Goal: Information Seeking & Learning: Learn about a topic

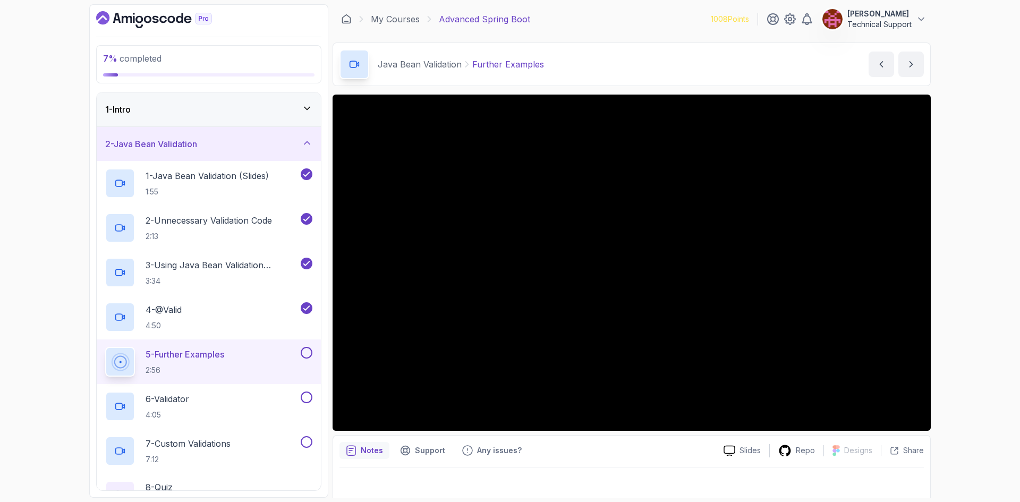
scroll to position [106, 0]
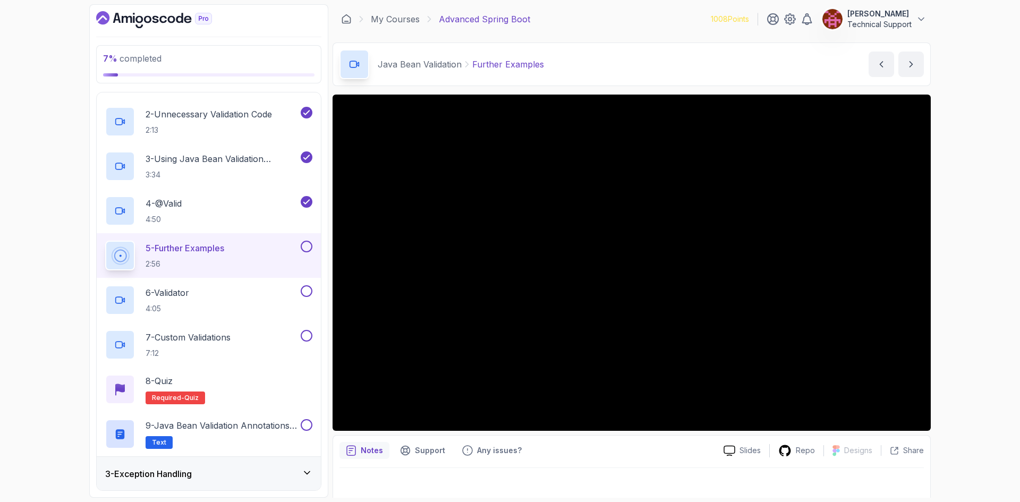
click at [971, 267] on div "7 % completed 1 - Intro 2 - Java Bean Validation 1 - Java Bean Validation (Slid…" at bounding box center [510, 251] width 1020 height 502
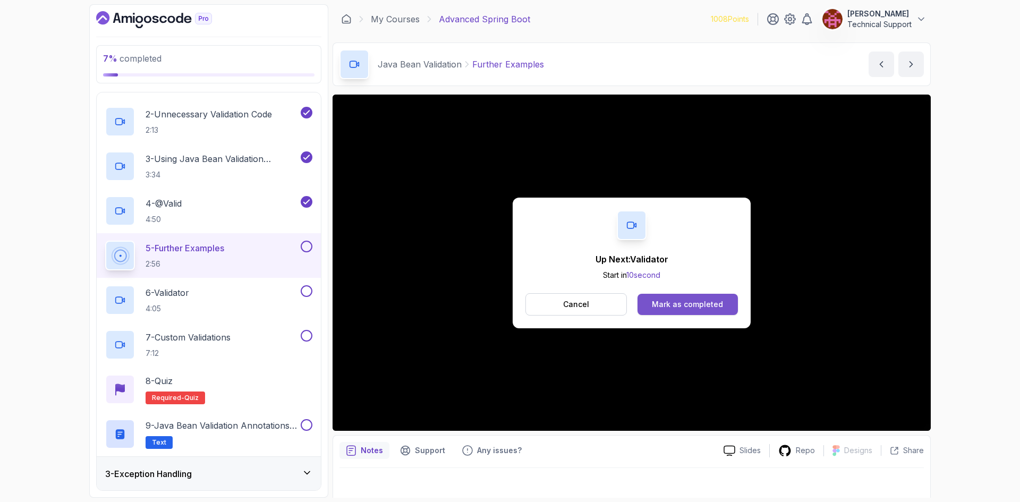
click at [682, 303] on div "Mark as completed" at bounding box center [687, 304] width 71 height 11
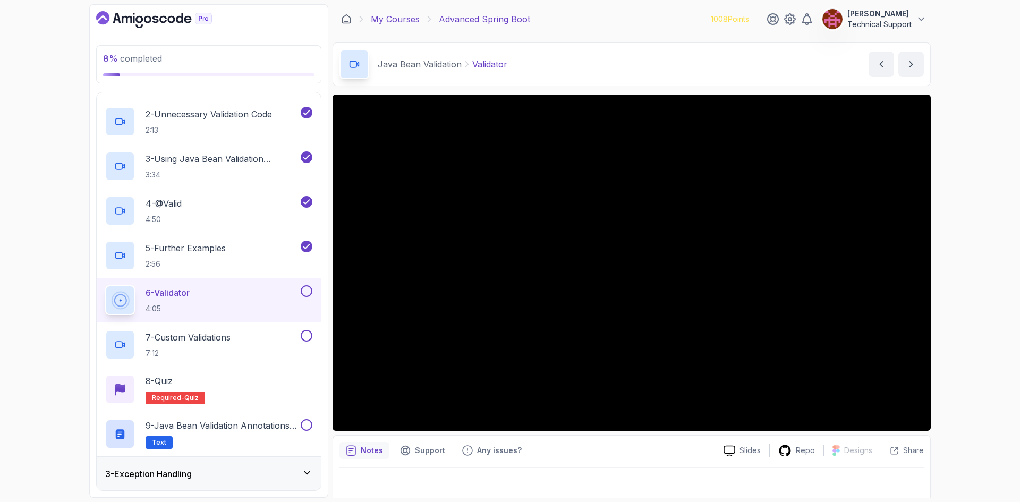
click at [395, 20] on link "My Courses" at bounding box center [395, 19] width 49 height 13
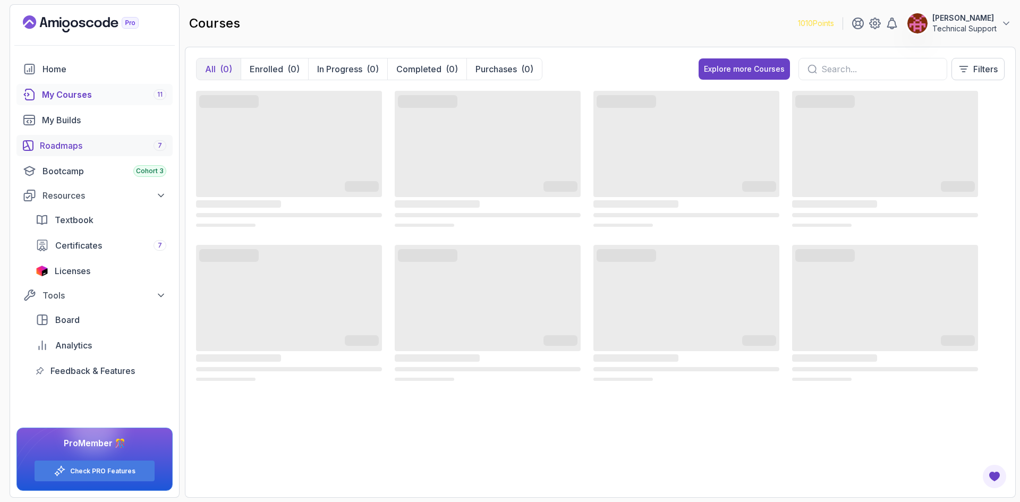
click at [111, 142] on div "Roadmaps 7" at bounding box center [103, 145] width 126 height 13
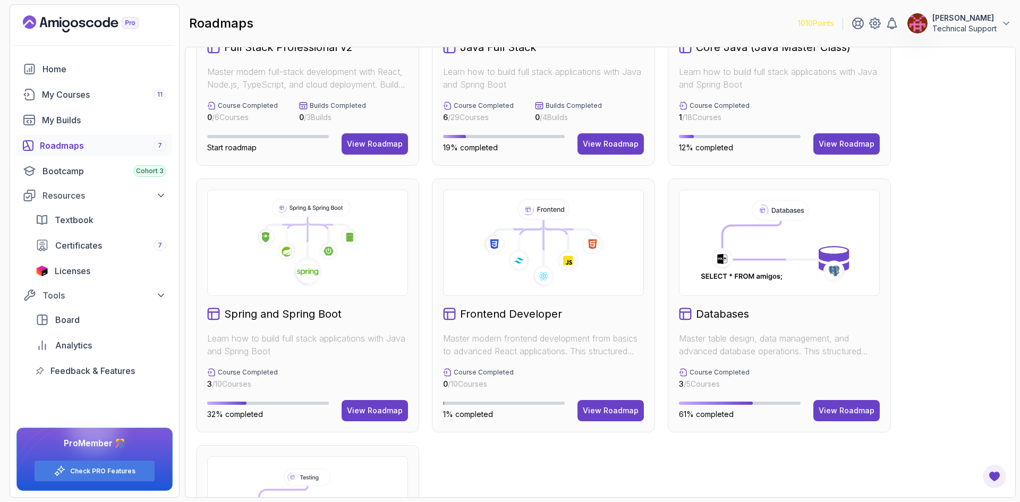
scroll to position [40, 0]
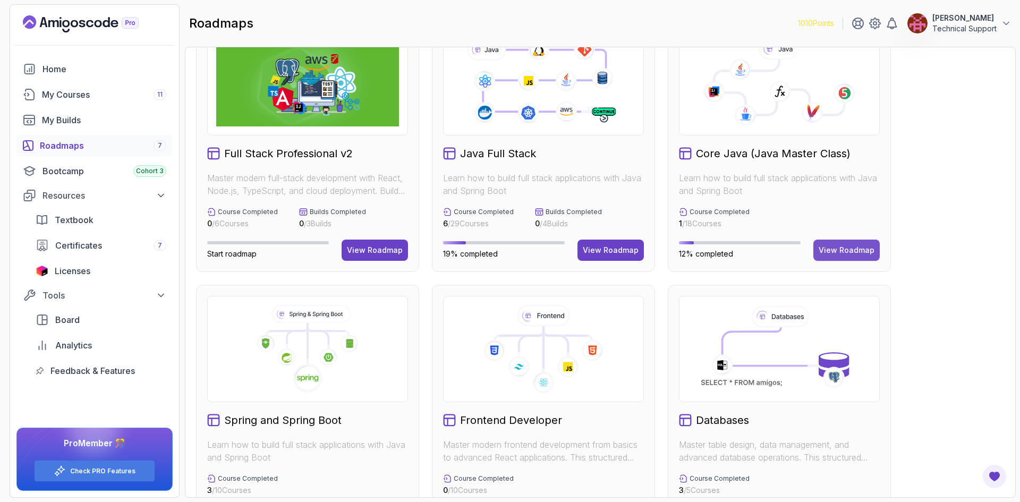
click at [841, 249] on div "View Roadmap" at bounding box center [847, 250] width 56 height 11
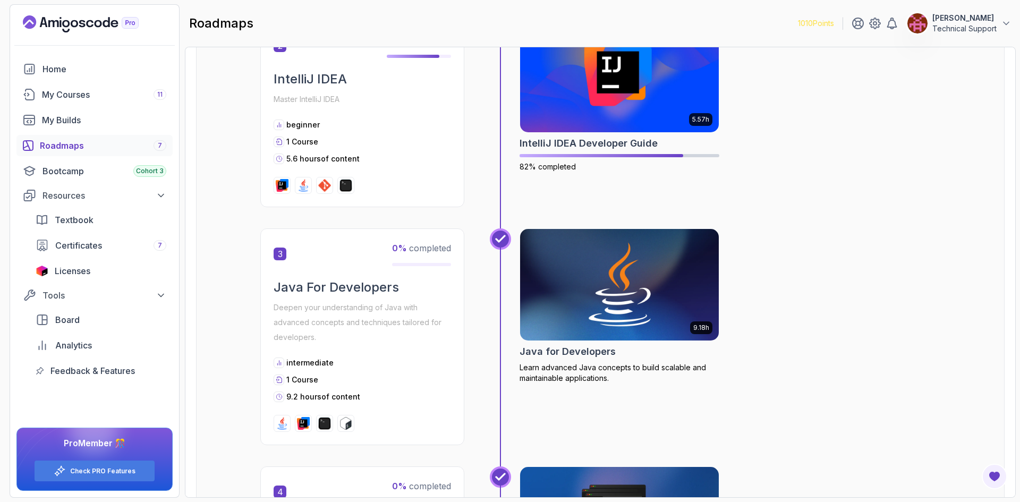
scroll to position [465, 0]
click at [618, 307] on img at bounding box center [620, 284] width 209 height 117
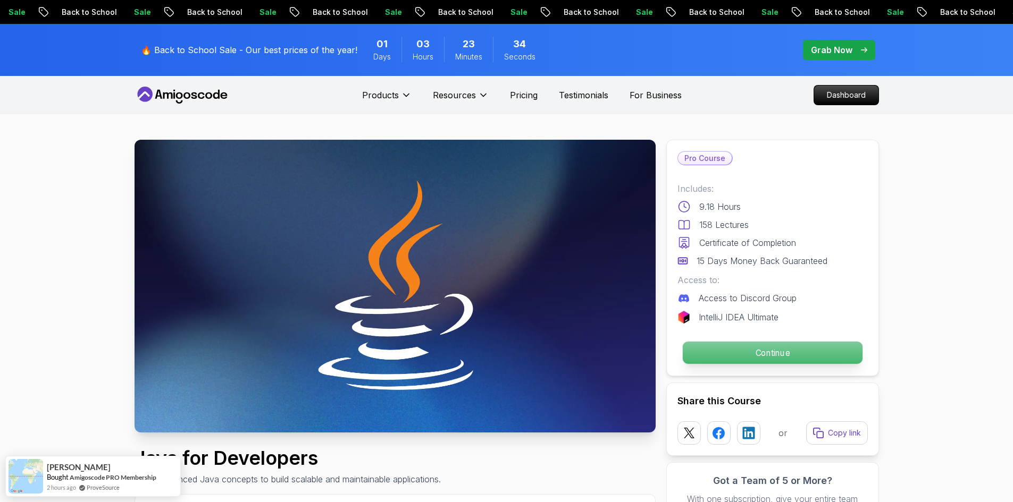
click at [730, 353] on p "Continue" at bounding box center [772, 353] width 180 height 22
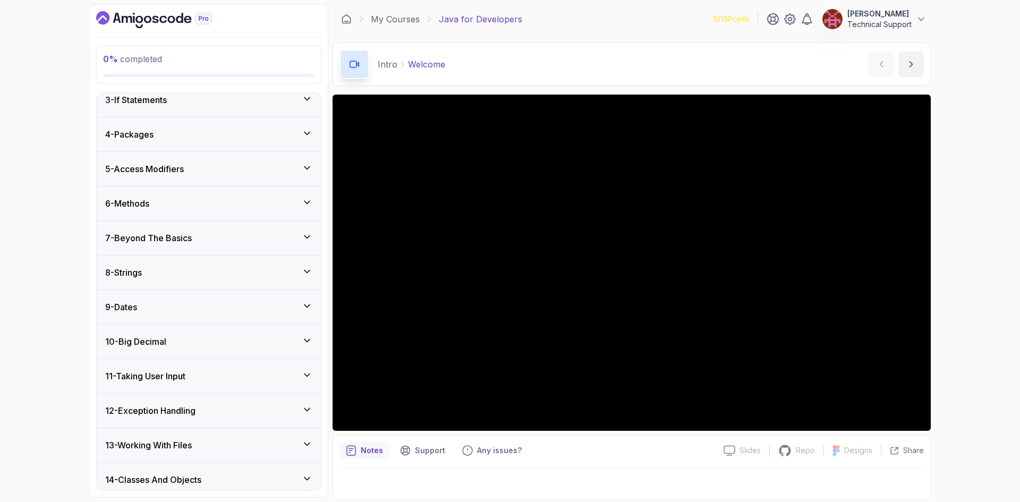
scroll to position [159, 0]
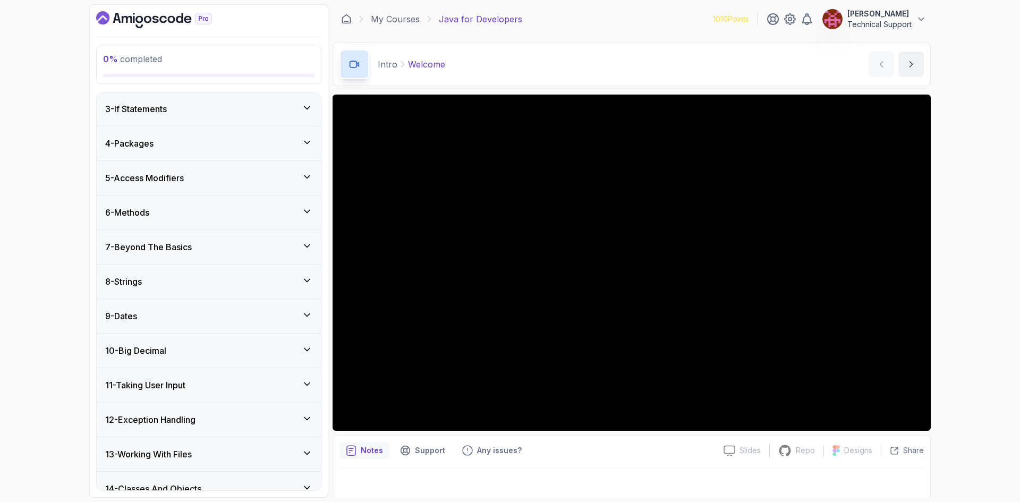
click at [947, 281] on div "0 % completed 1 - Intro 1 - Welcome 2:17 2 - Recommended Courses related-course…" at bounding box center [510, 251] width 1020 height 502
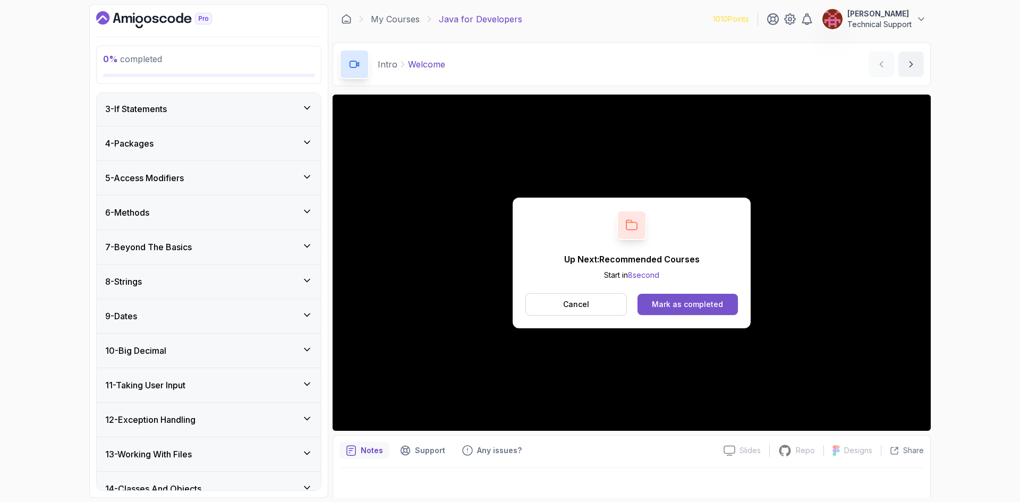
click at [681, 307] on div "Mark as completed" at bounding box center [687, 304] width 71 height 11
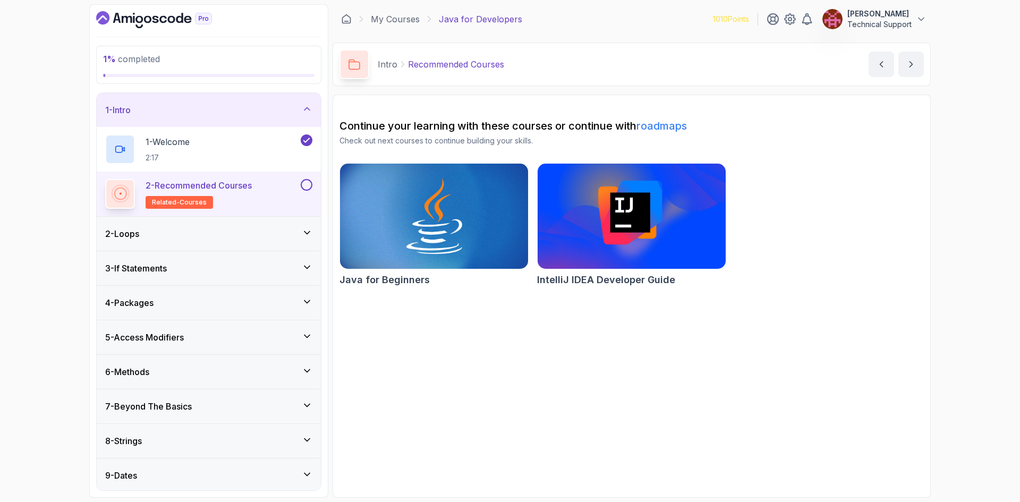
drag, startPoint x: 310, startPoint y: 186, endPoint x: 271, endPoint y: 215, distance: 48.3
click at [309, 186] on button at bounding box center [307, 185] width 12 height 12
click at [227, 235] on div "2 - Loops" at bounding box center [208, 233] width 207 height 13
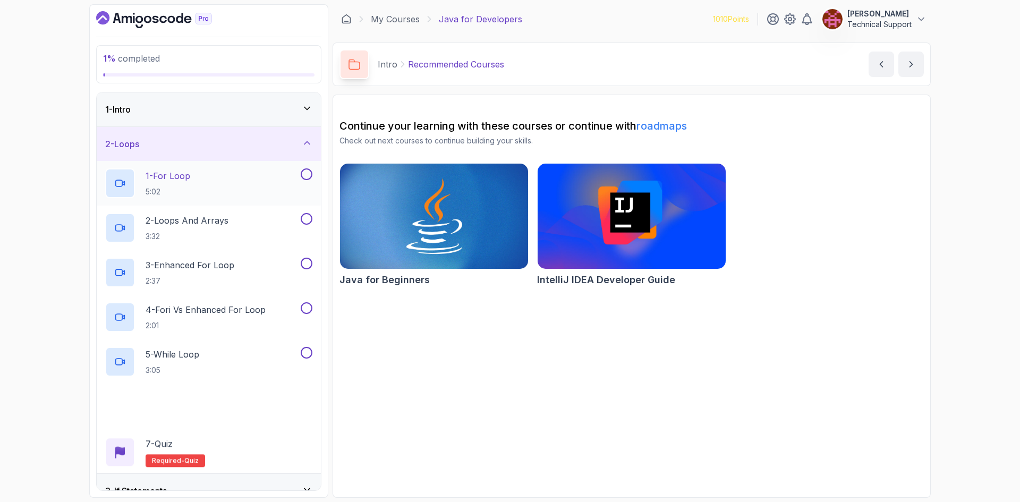
click at [216, 198] on div "1 - For Loop 5:02" at bounding box center [201, 183] width 193 height 30
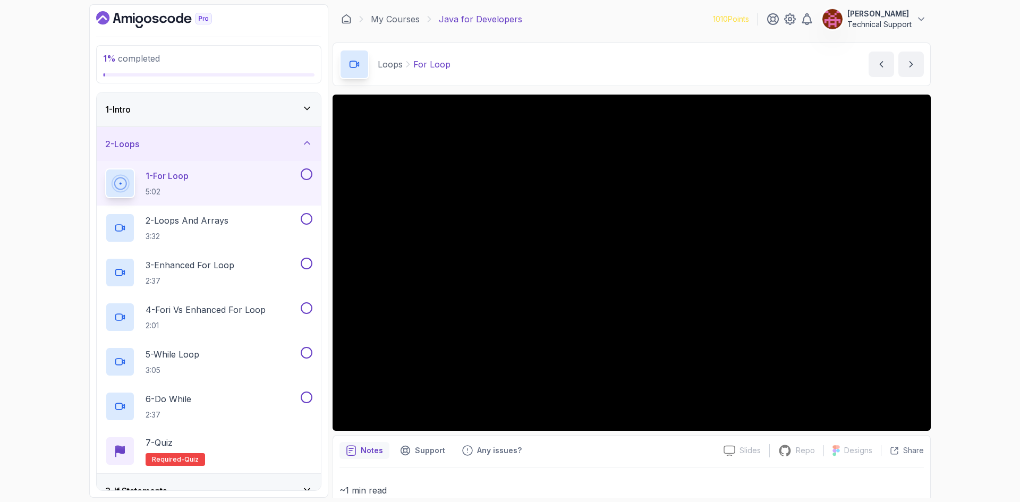
click at [974, 280] on div "1 % completed 1 - Intro 2 - Loops 1 - For Loop 5:02 2 - Loops And Arrays 3:32 3…" at bounding box center [510, 251] width 1020 height 502
click at [985, 254] on div "1 % completed 1 - Intro 2 - Loops 1 - For Loop 5:02 2 - Loops And Arrays 3:32 3…" at bounding box center [510, 251] width 1020 height 502
click at [990, 273] on div "1 % completed 1 - Intro 2 - Loops 1 - For Loop 5:02 2 - Loops And Arrays 3:32 3…" at bounding box center [510, 251] width 1020 height 502
click at [959, 262] on div "1 % completed 1 - Intro 2 - Loops 1 - For Loop 5:02 2 - Loops And Arrays 3:32 3…" at bounding box center [510, 251] width 1020 height 502
click at [971, 255] on div "1 % completed 1 - Intro 2 - Loops 1 - For Loop 5:02 2 - Loops And Arrays 3:32 3…" at bounding box center [510, 251] width 1020 height 502
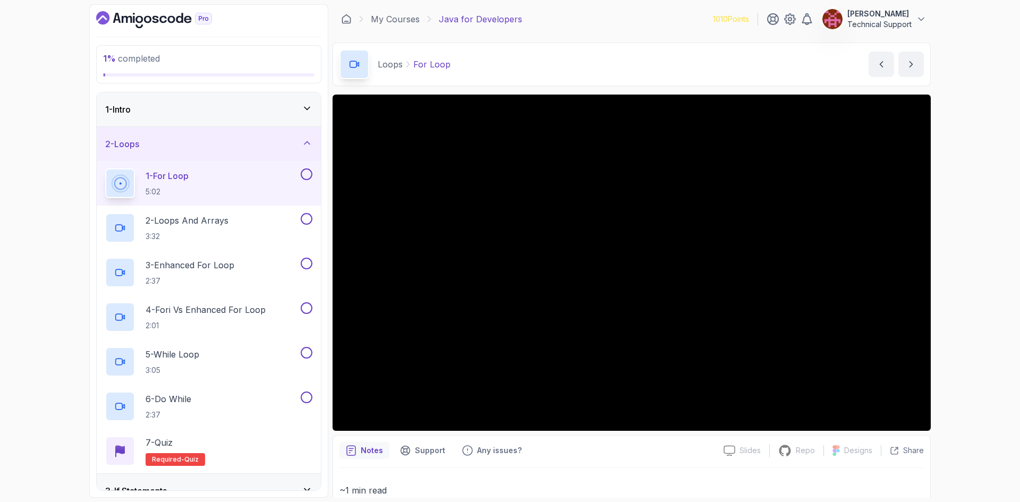
click at [963, 287] on div "1 % completed 1 - Intro 2 - Loops 1 - For Loop 5:02 2 - Loops And Arrays 3:32 3…" at bounding box center [510, 251] width 1020 height 502
click at [981, 280] on div "1 % completed 1 - Intro 2 - Loops 1 - For Loop 5:02 2 - Loops And Arrays 3:32 3…" at bounding box center [510, 251] width 1020 height 502
click at [973, 279] on div "1 % completed 1 - Intro 2 - Loops 1 - For Loop 5:02 2 - Loops And Arrays 3:32 3…" at bounding box center [510, 251] width 1020 height 502
click at [971, 279] on div "1 % completed 1 - Intro 2 - Loops 1 - For Loop 5:02 2 - Loops And Arrays 3:32 3…" at bounding box center [510, 251] width 1020 height 502
click at [965, 282] on div "1 % completed 1 - Intro 2 - Loops 1 - For Loop 5:02 2 - Loops And Arrays 3:32 3…" at bounding box center [510, 251] width 1020 height 502
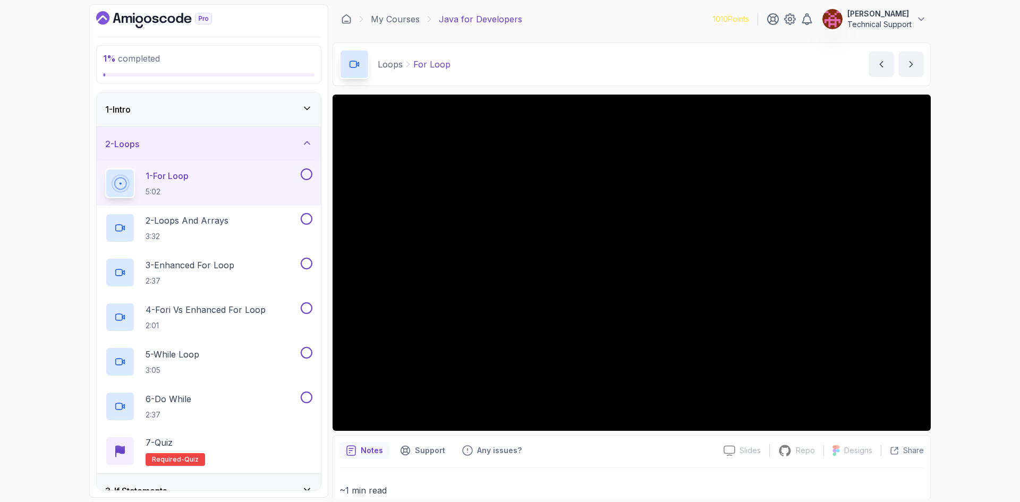
click at [965, 282] on div "1 % completed 1 - Intro 2 - Loops 1 - For Loop 5:02 2 - Loops And Arrays 3:32 3…" at bounding box center [510, 251] width 1020 height 502
click at [964, 267] on div "1 % completed 1 - Intro 2 - Loops 1 - For Loop 5:02 2 - Loops And Arrays 3:32 3…" at bounding box center [510, 251] width 1020 height 502
click at [998, 168] on div "1 % completed 1 - Intro 2 - Loops 1 - For Loop 5:02 2 - Loops And Arrays 3:32 3…" at bounding box center [510, 251] width 1020 height 502
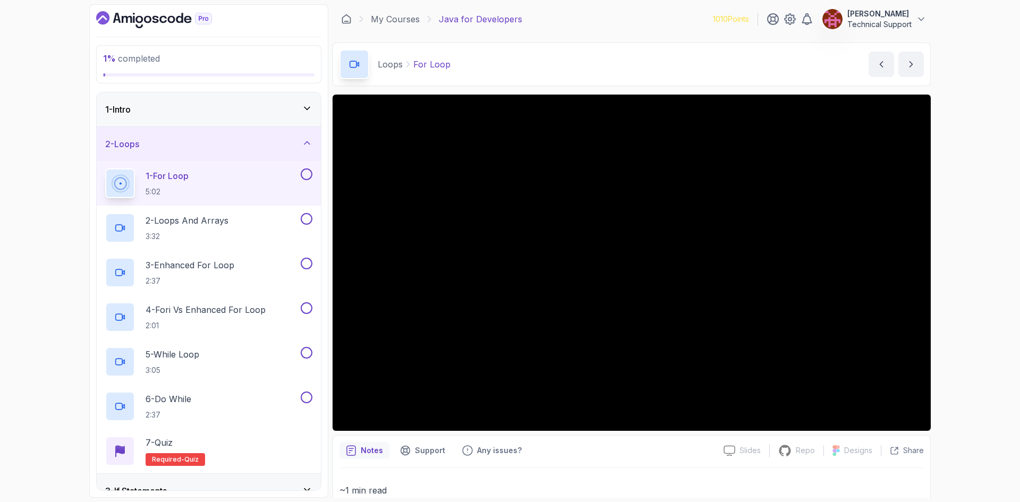
click at [962, 223] on div "1 % completed 1 - Intro 2 - Loops 1 - For Loop 5:02 2 - Loops And Arrays 3:32 3…" at bounding box center [510, 251] width 1020 height 502
